Goal: Task Accomplishment & Management: Use online tool/utility

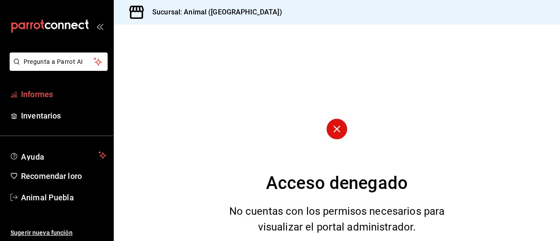
click at [48, 95] on font "Informes" at bounding box center [37, 94] width 32 height 9
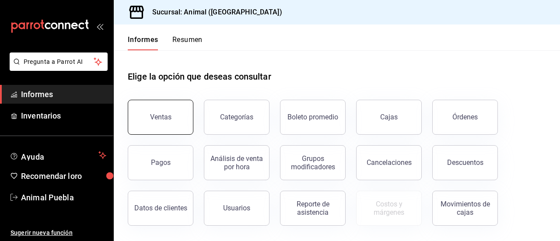
click at [157, 112] on button "Ventas" at bounding box center [161, 117] width 66 height 35
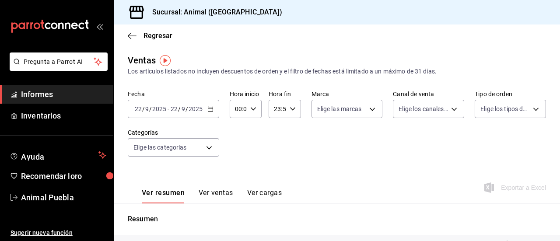
click at [208, 111] on \(Stroke\) "button" at bounding box center [210, 109] width 5 height 5
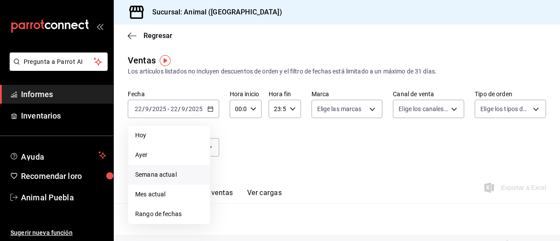
click at [160, 175] on font "Semana actual" at bounding box center [156, 174] width 42 height 7
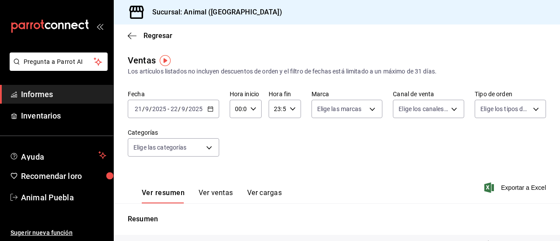
click at [212, 106] on icon "button" at bounding box center [210, 109] width 6 height 6
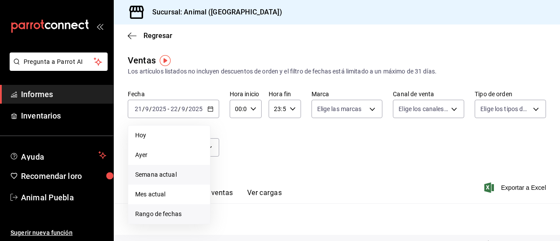
click at [149, 216] on font "Rango de fechas" at bounding box center [158, 213] width 46 height 7
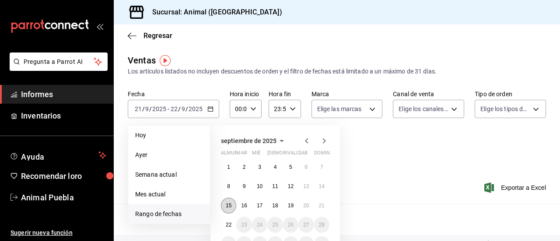
click at [227, 204] on font "15" at bounding box center [229, 206] width 6 height 6
click at [227, 219] on button "22" at bounding box center [228, 225] width 15 height 16
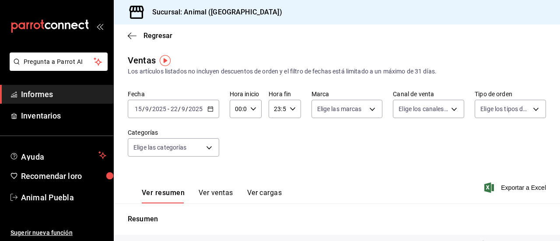
click at [256, 113] on div "00:00 Hora inicio" at bounding box center [246, 109] width 32 height 18
click at [237, 132] on font "05" at bounding box center [236, 132] width 7 height 7
type input "05:00"
click at [290, 110] on div at bounding box center [280, 120] width 560 height 241
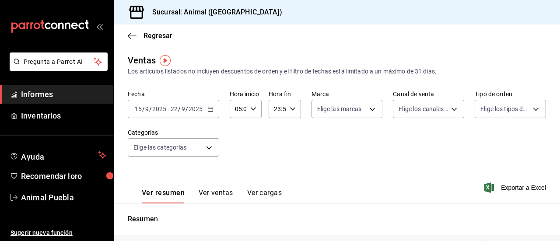
click at [290, 110] on icon "button" at bounding box center [293, 109] width 6 height 6
click at [272, 157] on font "04" at bounding box center [275, 158] width 7 height 7
type input "04:59"
click at [292, 180] on font "59" at bounding box center [290, 180] width 7 height 7
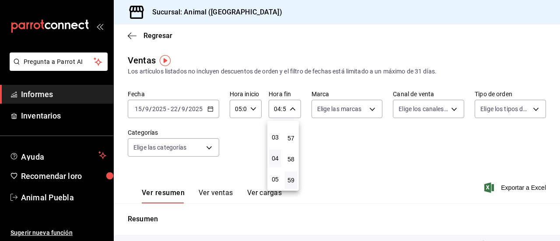
click at [369, 108] on div at bounding box center [280, 120] width 560 height 241
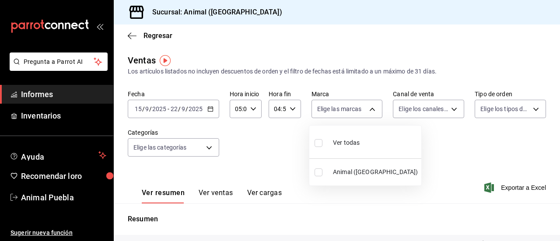
click at [369, 108] on body "Pregunta a Parrot AI Informes Inventarios Ayuda Recomendar loro Animal Puebla S…" at bounding box center [280, 120] width 560 height 241
click at [321, 140] on input "checkbox" at bounding box center [319, 143] width 8 height 8
checkbox input "true"
type input "96838179-8fbb-4073-aae3-1789726318c8"
checkbox input "true"
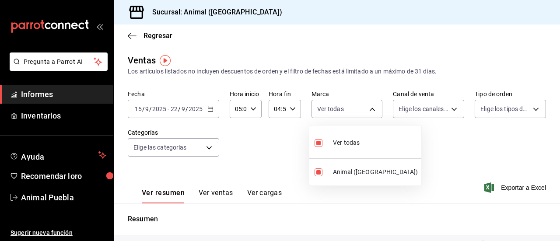
click at [448, 108] on div at bounding box center [280, 120] width 560 height 241
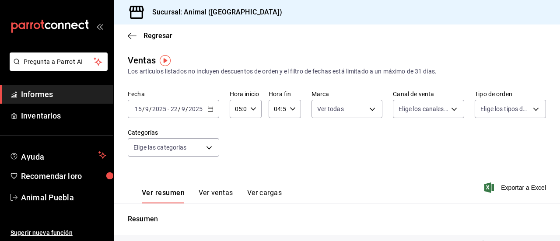
click at [448, 108] on body "Pregunta a Parrot AI Informes Inventarios Ayuda Recomendar loro Animal Puebla S…" at bounding box center [280, 120] width 560 height 241
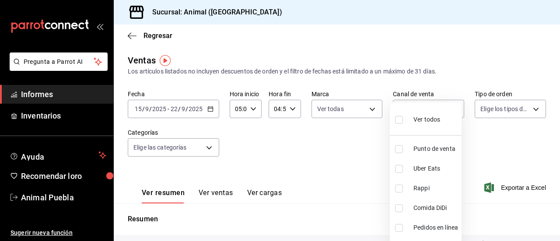
click at [398, 118] on input "checkbox" at bounding box center [399, 120] width 8 height 8
checkbox input "true"
type input "PARROT,UBER_EATS,RAPPI,DIDI_FOOD,ONLINE"
checkbox input "true"
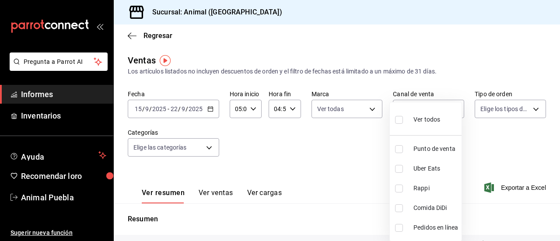
checkbox input "true"
click at [528, 107] on div at bounding box center [280, 120] width 560 height 241
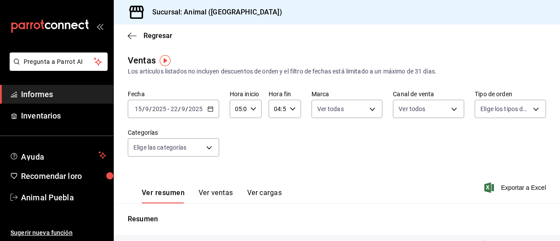
click at [528, 107] on body "Pregunta a Parrot AI Informes Inventarios Ayuda Recomendar loro Animal Puebla S…" at bounding box center [280, 120] width 560 height 241
click at [480, 142] on input "checkbox" at bounding box center [479, 143] width 8 height 8
checkbox input "true"
type input "89cc3392-1a89-49ed-91c4-e66ea58282e1,025cf6ae-25b7-4698-bb98-3d77af74a196,EXTER…"
checkbox input "true"
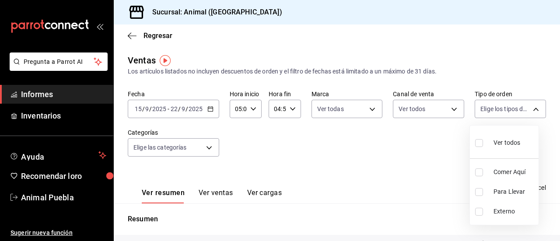
checkbox input "true"
click at [210, 149] on div at bounding box center [280, 120] width 560 height 241
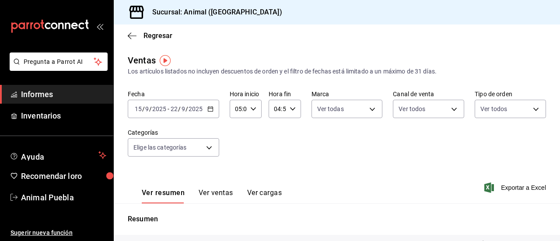
click at [210, 149] on body "Pregunta a Parrot AI Informes Inventarios Ayuda Recomendar loro Animal Puebla S…" at bounding box center [280, 120] width 560 height 241
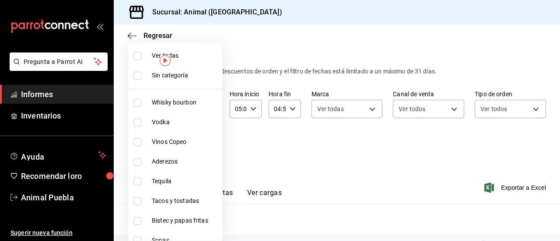
click at [139, 56] on input "checkbox" at bounding box center [137, 56] width 8 height 8
checkbox input "true"
type input "696422f3-042f-4992-a796-20cec1d2addd,ab2f2cdd-2d2d-455a-bd59-969ed93fbee5,5744a…"
checkbox input "true"
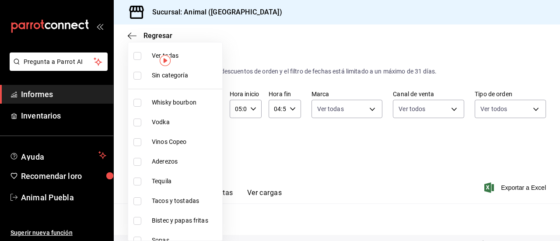
checkbox input "true"
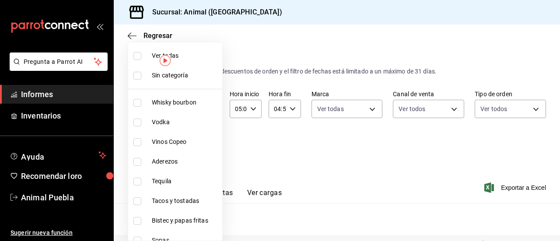
checkbox input "true"
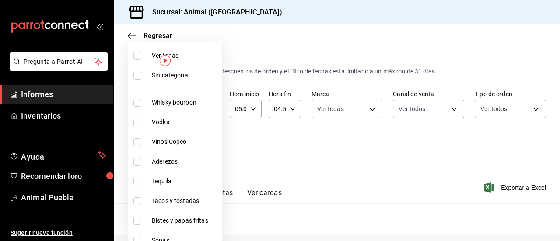
checkbox input "true"
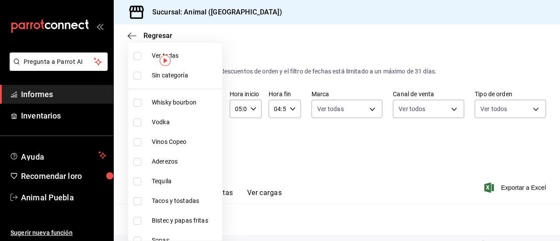
checkbox input "true"
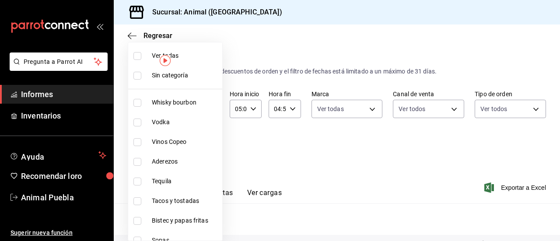
checkbox input "true"
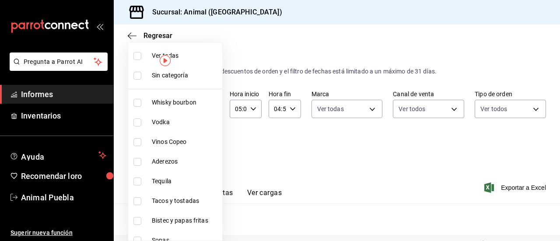
checkbox input "true"
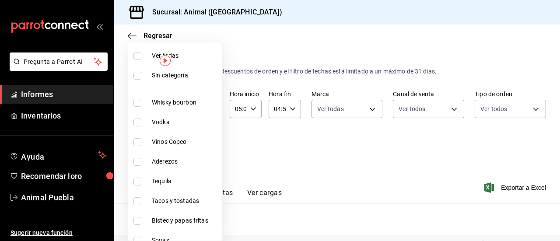
checkbox input "true"
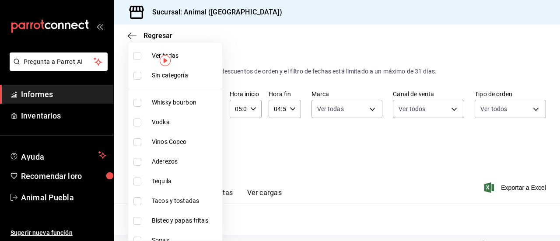
checkbox input "true"
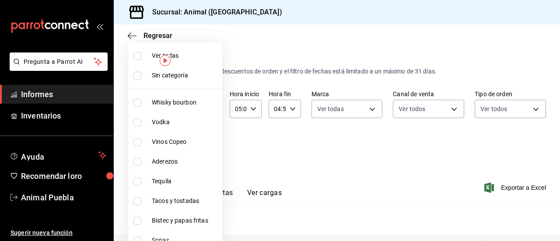
checkbox input "true"
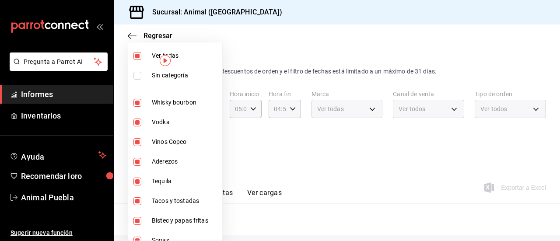
click at [136, 73] on input "checkbox" at bounding box center [137, 76] width 8 height 8
checkbox input "true"
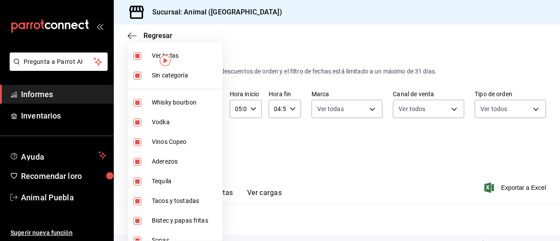
click at [248, 142] on div at bounding box center [280, 120] width 560 height 241
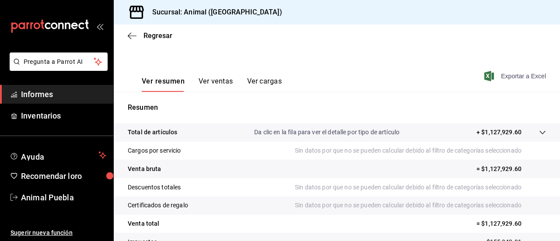
scroll to position [178, 0]
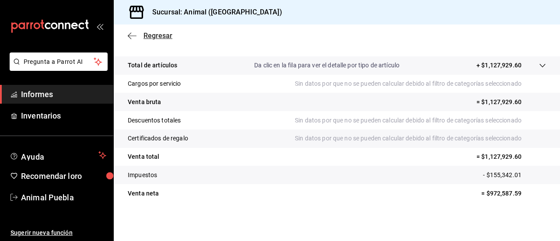
click at [136, 33] on icon "button" at bounding box center [132, 36] width 9 height 8
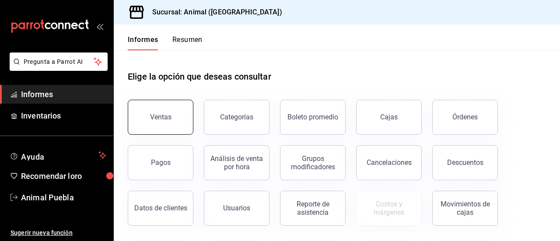
click at [174, 112] on button "Ventas" at bounding box center [161, 117] width 66 height 35
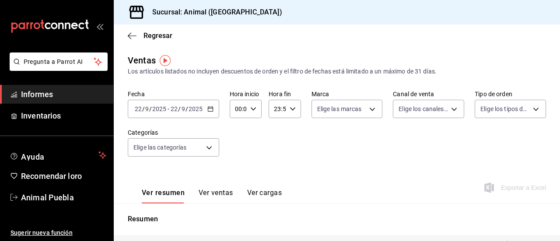
click at [209, 107] on icon "button" at bounding box center [210, 109] width 6 height 6
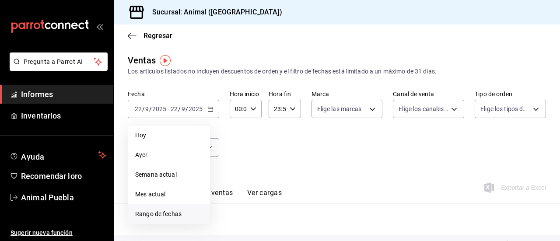
click at [155, 213] on font "Rango de fechas" at bounding box center [158, 213] width 46 height 7
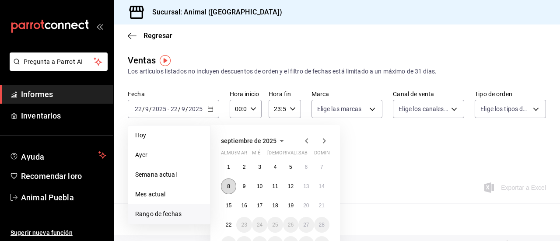
click at [229, 187] on font "8" at bounding box center [228, 186] width 3 height 6
click at [228, 205] on font "15" at bounding box center [229, 206] width 6 height 6
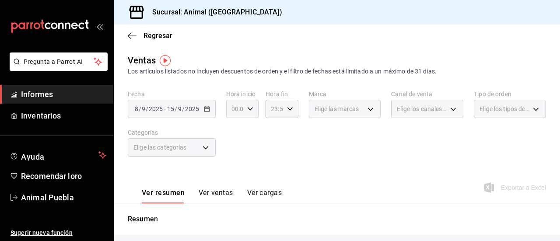
click at [251, 113] on div "00:00 Hora inicio" at bounding box center [242, 109] width 32 height 18
click at [231, 179] on font "05" at bounding box center [233, 182] width 7 height 7
type input "05:00"
click at [288, 105] on div at bounding box center [280, 120] width 560 height 241
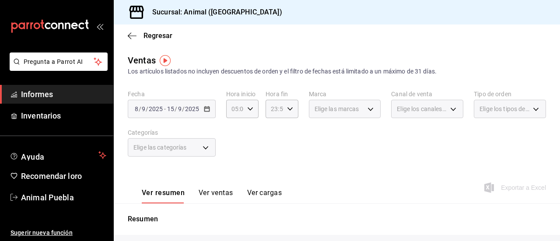
click at [288, 105] on div "23:59 Hora fin" at bounding box center [282, 109] width 32 height 18
click at [271, 156] on font "04" at bounding box center [272, 154] width 7 height 7
type input "04:59"
click at [293, 177] on button "59" at bounding box center [288, 179] width 13 height 17
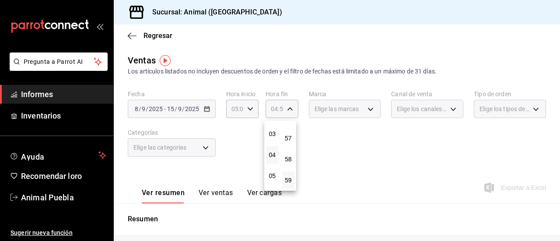
click at [364, 108] on div at bounding box center [280, 120] width 560 height 241
click at [367, 108] on div "Elige las marcas" at bounding box center [345, 109] width 72 height 18
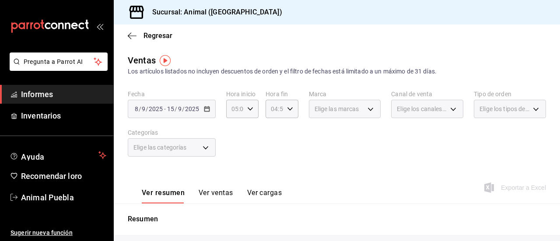
click at [367, 108] on div "Elige las marcas" at bounding box center [345, 109] width 72 height 18
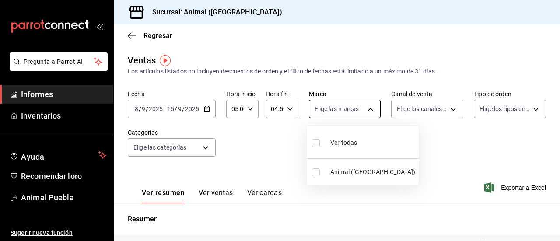
click at [367, 108] on body "Pregunta a Parrot AI Informes Inventarios Ayuda Recomendar loro Animal Puebla S…" at bounding box center [280, 120] width 560 height 241
click at [318, 141] on input "checkbox" at bounding box center [316, 143] width 8 height 8
checkbox input "true"
type input "96838179-8fbb-4073-aae3-1789726318c8"
checkbox input "true"
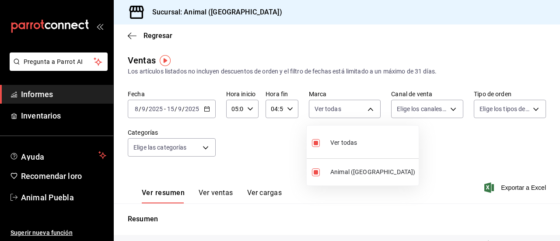
click at [450, 109] on div at bounding box center [280, 120] width 560 height 241
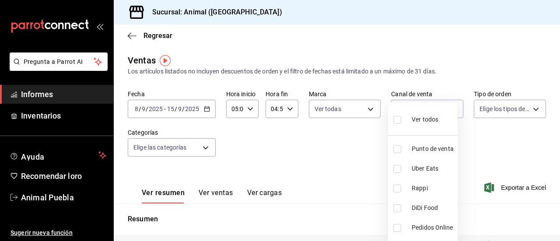
click at [450, 109] on body "Pregunta a Parrot AI Informes Inventarios Ayuda Recomendar loro Animal Puebla S…" at bounding box center [280, 120] width 560 height 241
click at [397, 117] on input "checkbox" at bounding box center [397, 120] width 8 height 8
checkbox input "true"
type input "PARROT,UBER_EATS,RAPPI,DIDI_FOOD,ONLINE"
checkbox input "true"
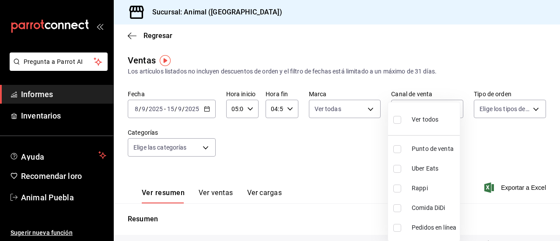
checkbox input "true"
click at [528, 109] on div at bounding box center [280, 120] width 560 height 241
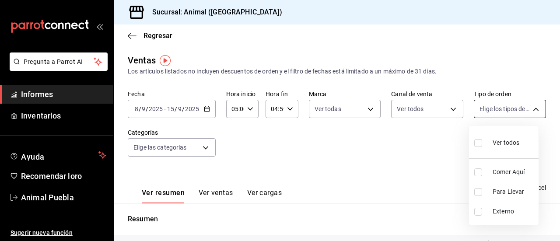
click at [529, 108] on body "Pregunta a Parrot AI Informes Inventarios Ayuda Recomendar loro Animal Puebla S…" at bounding box center [280, 120] width 560 height 241
click at [478, 145] on input "checkbox" at bounding box center [478, 143] width 8 height 8
checkbox input "true"
type input "89cc3392-1a89-49ed-91c4-e66ea58282e1,025cf6ae-25b7-4698-bb98-3d77af74a196,EXTER…"
checkbox input "true"
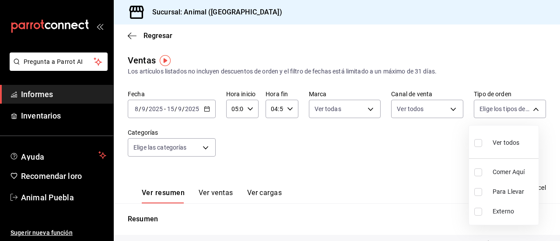
checkbox input "true"
click at [204, 147] on div at bounding box center [280, 120] width 560 height 241
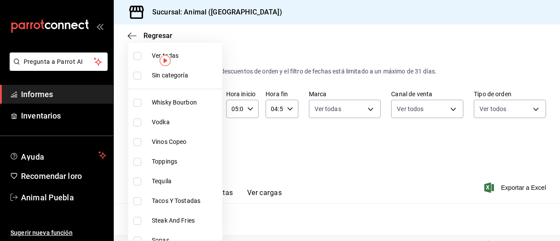
click at [204, 147] on body "Pregunta a Parrot AI Informes Inventarios Ayuda Recomendar loro Animal Puebla S…" at bounding box center [280, 120] width 560 height 241
click at [139, 56] on input "checkbox" at bounding box center [137, 56] width 8 height 8
checkbox input "true"
type input "696422f3-042f-4992-a796-20cec1d2addd,ab2f2cdd-2d2d-455a-bd59-969ed93fbee5,5744a…"
checkbox input "true"
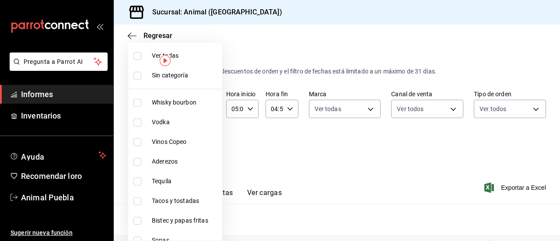
checkbox input "true"
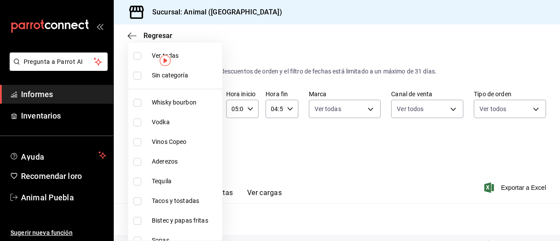
checkbox input "true"
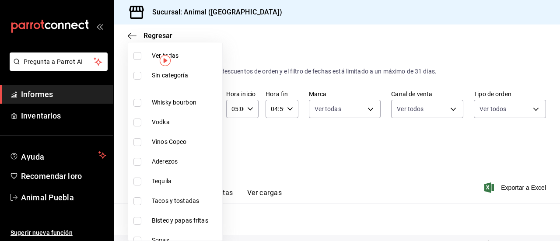
checkbox input "true"
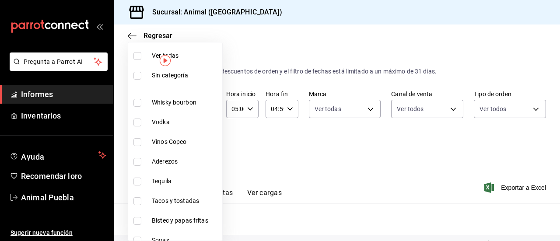
checkbox input "true"
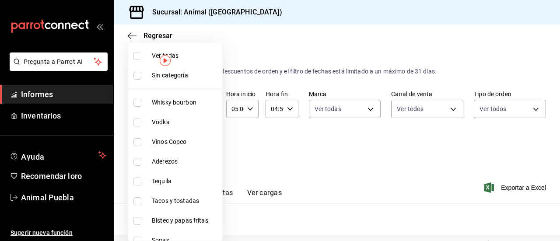
checkbox input "true"
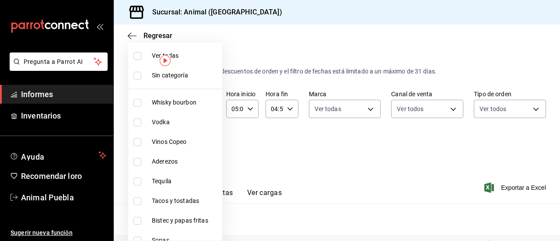
checkbox input "true"
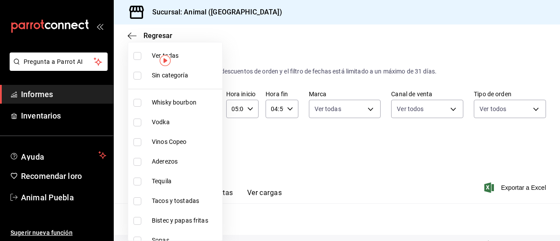
checkbox input "true"
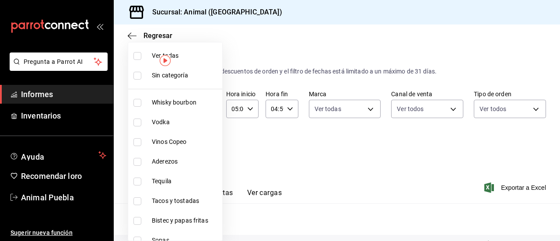
checkbox input "true"
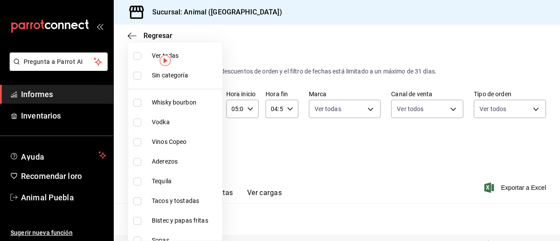
checkbox input "true"
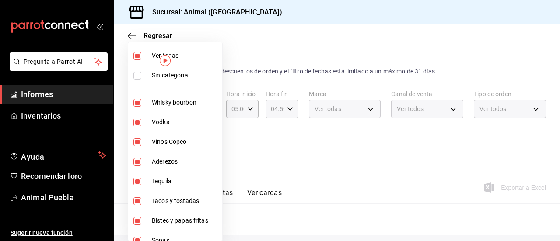
click at [138, 74] on input "checkbox" at bounding box center [137, 76] width 8 height 8
checkbox input "true"
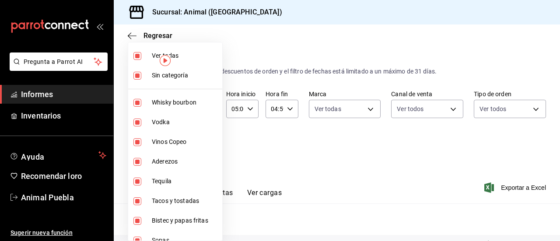
click at [285, 146] on div at bounding box center [280, 120] width 560 height 241
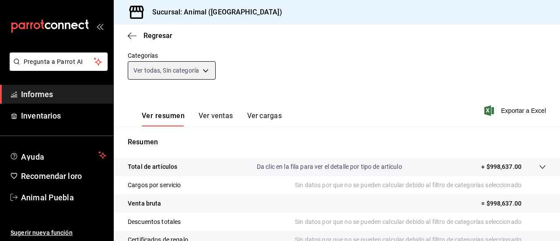
scroll to position [178, 0]
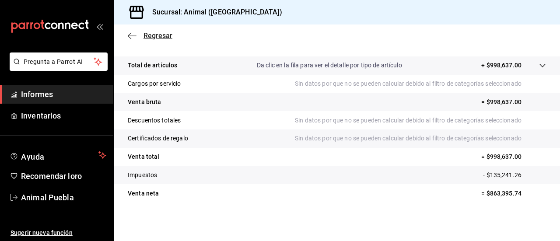
click at [133, 38] on icon "button" at bounding box center [132, 36] width 9 height 8
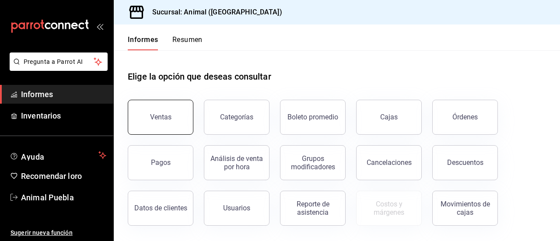
click at [168, 112] on button "Ventas" at bounding box center [161, 117] width 66 height 35
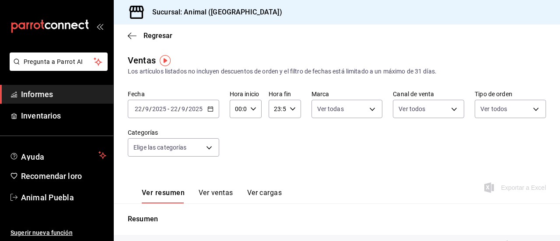
click at [212, 110] on \(Stroke\) "button" at bounding box center [210, 109] width 5 height 5
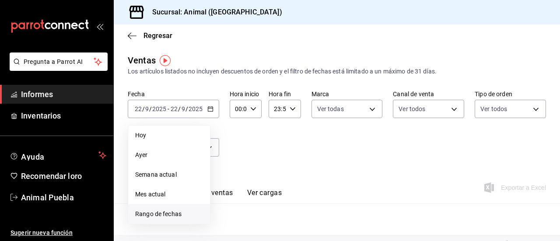
click at [171, 211] on font "Rango de fechas" at bounding box center [158, 213] width 46 height 7
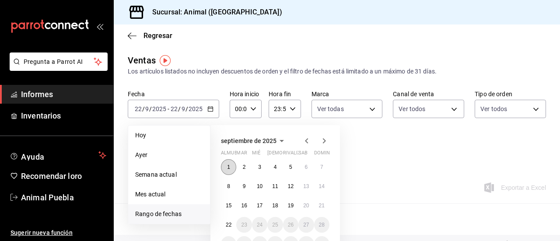
click at [230, 165] on button "1" at bounding box center [228, 167] width 15 height 16
click at [231, 182] on button "8" at bounding box center [228, 186] width 15 height 16
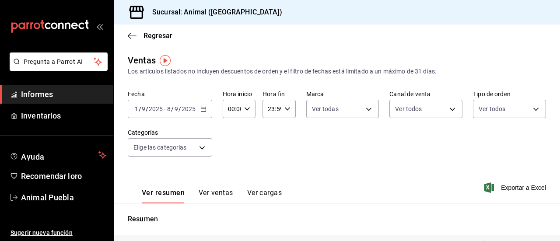
click at [250, 106] on div "00:00 Hora inicio" at bounding box center [239, 109] width 33 height 18
click at [227, 174] on font "05" at bounding box center [230, 172] width 7 height 7
type input "05:00"
click at [285, 109] on div at bounding box center [280, 120] width 560 height 241
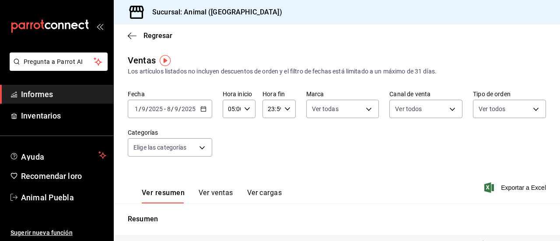
click at [285, 109] on icon "button" at bounding box center [287, 109] width 6 height 6
click at [368, 110] on div at bounding box center [280, 120] width 560 height 241
click at [368, 110] on body "Pregunta a Parrot AI Informes Inventarios Ayuda Recomendar loro Animal Puebla S…" at bounding box center [280, 120] width 560 height 241
click at [313, 140] on input "checkbox" at bounding box center [313, 143] width 8 height 8
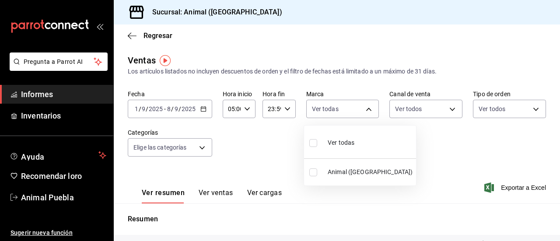
checkbox input "true"
type input "96838179-8fbb-4073-aae3-1789726318c8"
checkbox input "true"
click at [447, 111] on div at bounding box center [280, 120] width 560 height 241
click at [447, 111] on body "Pregunta a Parrot AI Informes Inventarios Ayuda Recomendar loro Animal Puebla S…" at bounding box center [280, 120] width 560 height 241
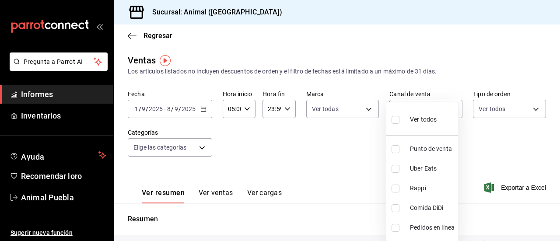
click at [396, 118] on input "checkbox" at bounding box center [396, 120] width 8 height 8
checkbox input "true"
type input "PARROT,UBER_EATS,RAPPI,DIDI_FOOD,ONLINE"
checkbox input "true"
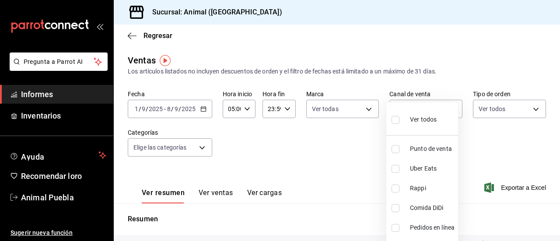
checkbox input "true"
click at [530, 109] on div at bounding box center [280, 120] width 560 height 241
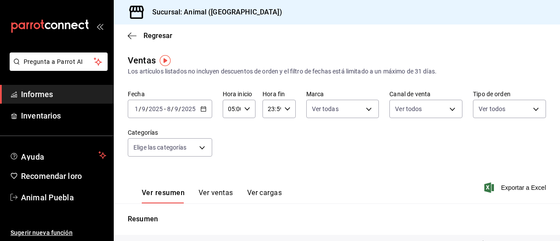
click at [530, 109] on body "Pregunta a Parrot AI Informes Inventarios Ayuda Recomendar loro Animal Puebla S…" at bounding box center [280, 120] width 560 height 241
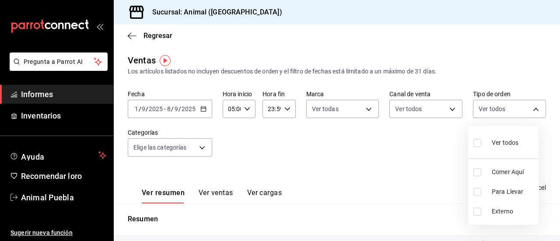
click at [477, 141] on input "checkbox" at bounding box center [477, 143] width 8 height 8
checkbox input "true"
type input "89cc3392-1a89-49ed-91c4-e66ea58282e1,025cf6ae-25b7-4698-bb98-3d77af74a196,EXTER…"
checkbox input "true"
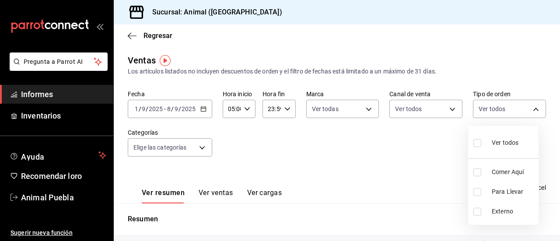
checkbox input "true"
click at [202, 149] on div at bounding box center [280, 120] width 560 height 241
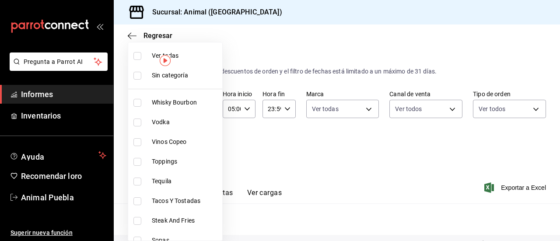
click at [202, 149] on body "Pregunta a Parrot AI Informes Inventarios Ayuda Recomendar loro Animal Puebla S…" at bounding box center [280, 120] width 560 height 241
click at [140, 56] on input "checkbox" at bounding box center [137, 56] width 8 height 8
checkbox input "true"
type input "696422f3-042f-4992-a796-20cec1d2addd,ab2f2cdd-2d2d-455a-bd59-969ed93fbee5,5744a…"
checkbox input "true"
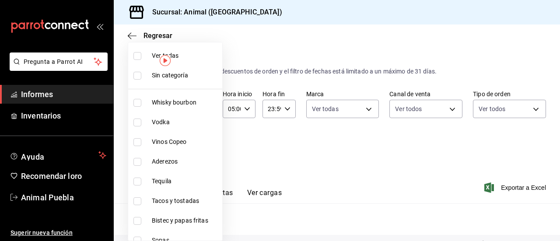
checkbox input "true"
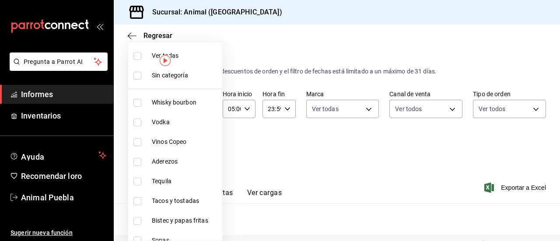
checkbox input "true"
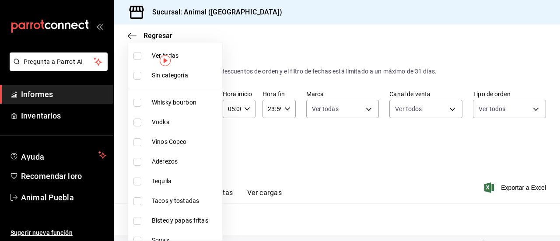
checkbox input "true"
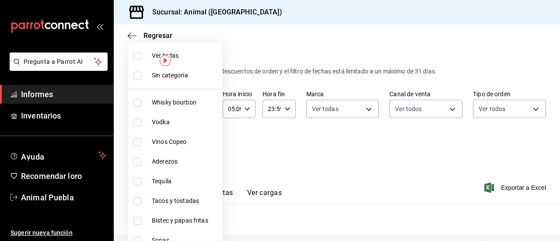
checkbox input "true"
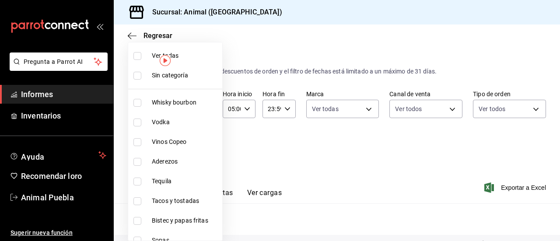
checkbox input "true"
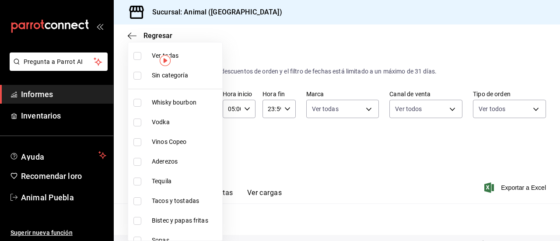
checkbox input "true"
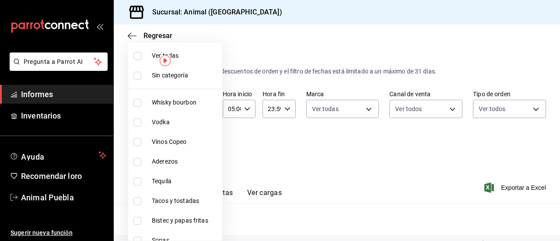
checkbox input "true"
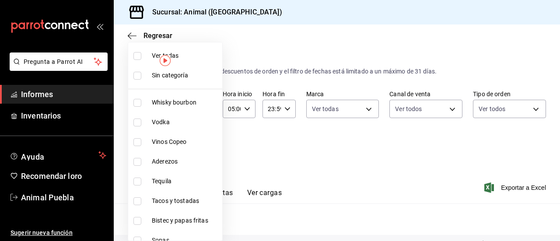
checkbox input "true"
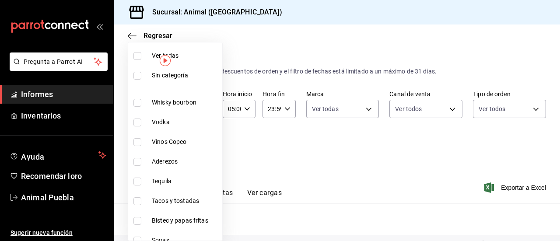
checkbox input "true"
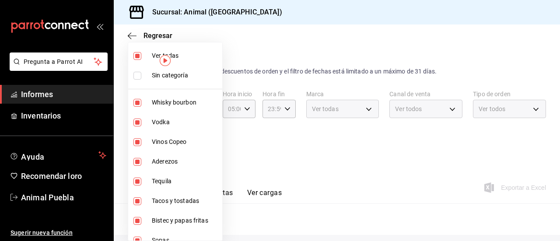
click at [137, 72] on input "checkbox" at bounding box center [137, 76] width 8 height 8
checkbox input "true"
click at [271, 140] on div at bounding box center [280, 120] width 560 height 241
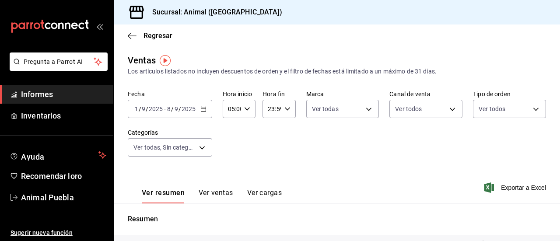
click at [284, 105] on div "23:59 Hora fin" at bounding box center [278, 109] width 33 height 18
click at [269, 146] on button "04" at bounding box center [269, 150] width 13 height 17
type input "04:59"
click at [289, 180] on button "59" at bounding box center [285, 179] width 13 height 17
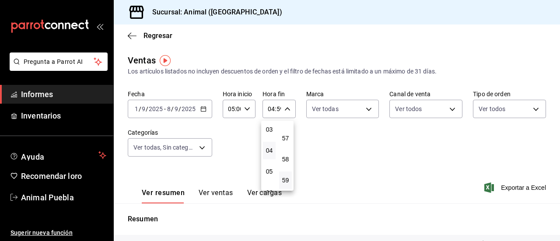
click at [367, 161] on div at bounding box center [280, 120] width 560 height 241
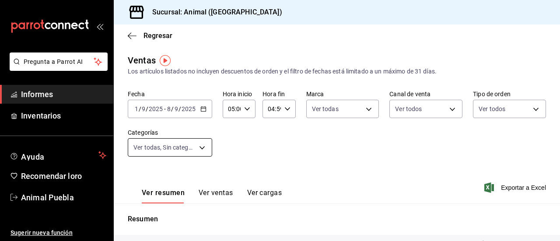
click at [205, 144] on body "Pregunta a Parrot AI Informes Inventarios Ayuda Recomendar loro Animal Puebla S…" at bounding box center [280, 120] width 560 height 241
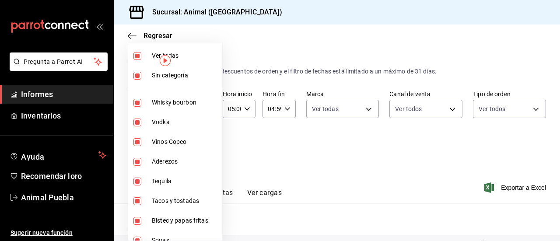
click at [297, 139] on div at bounding box center [280, 120] width 560 height 241
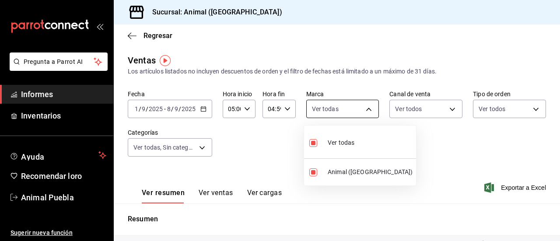
click at [364, 108] on body "Pregunta a Parrot AI Informes Inventarios Ayuda Recomendar loro Animal Puebla S…" at bounding box center [280, 120] width 560 height 241
click at [448, 108] on div at bounding box center [280, 120] width 560 height 241
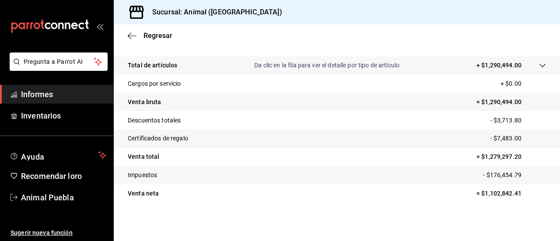
scroll to position [157, 0]
